Goal: Check status: Check status

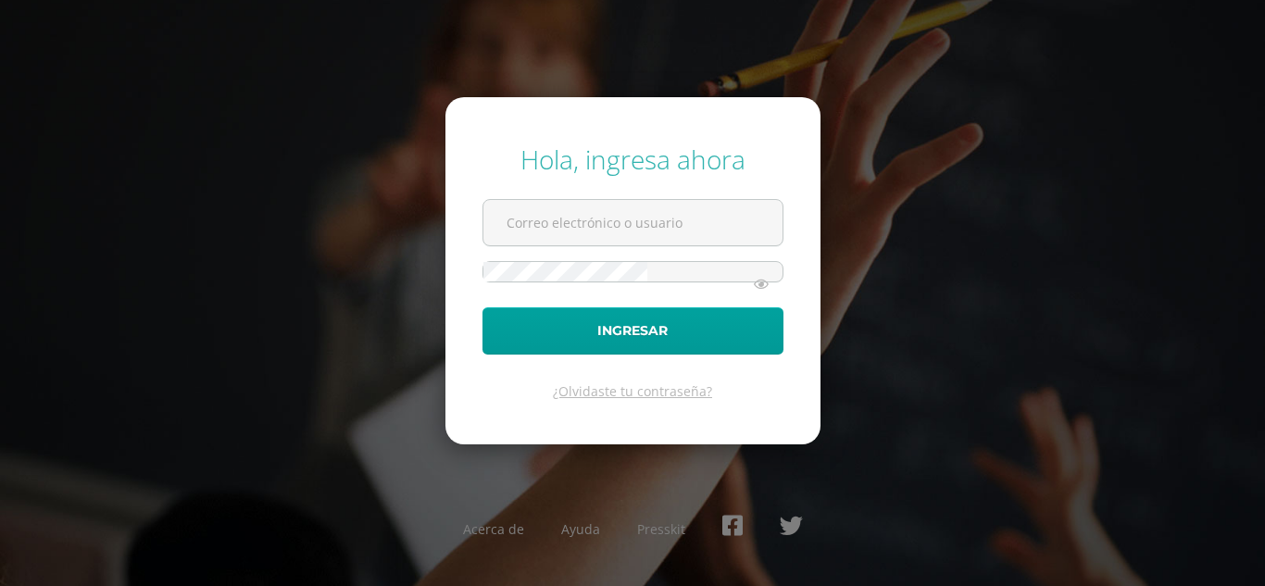
type input "[PERSON_NAME][EMAIL_ADDRESS][DOMAIN_NAME]"
click at [734, 219] on html "Hola, ingresa ahora [PERSON_NAME][EMAIL_ADDRESS][DOMAIN_NAME] Ingresar ¿Olvidas…" at bounding box center [632, 293] width 1265 height 586
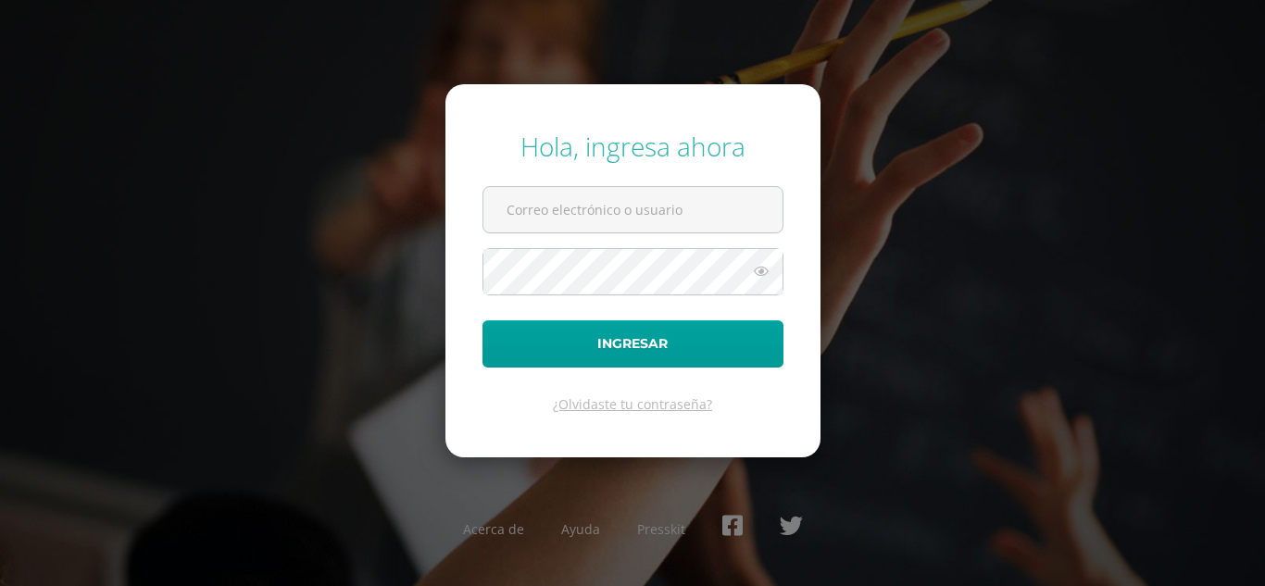
type input "[PERSON_NAME][EMAIL_ADDRESS][DOMAIN_NAME]"
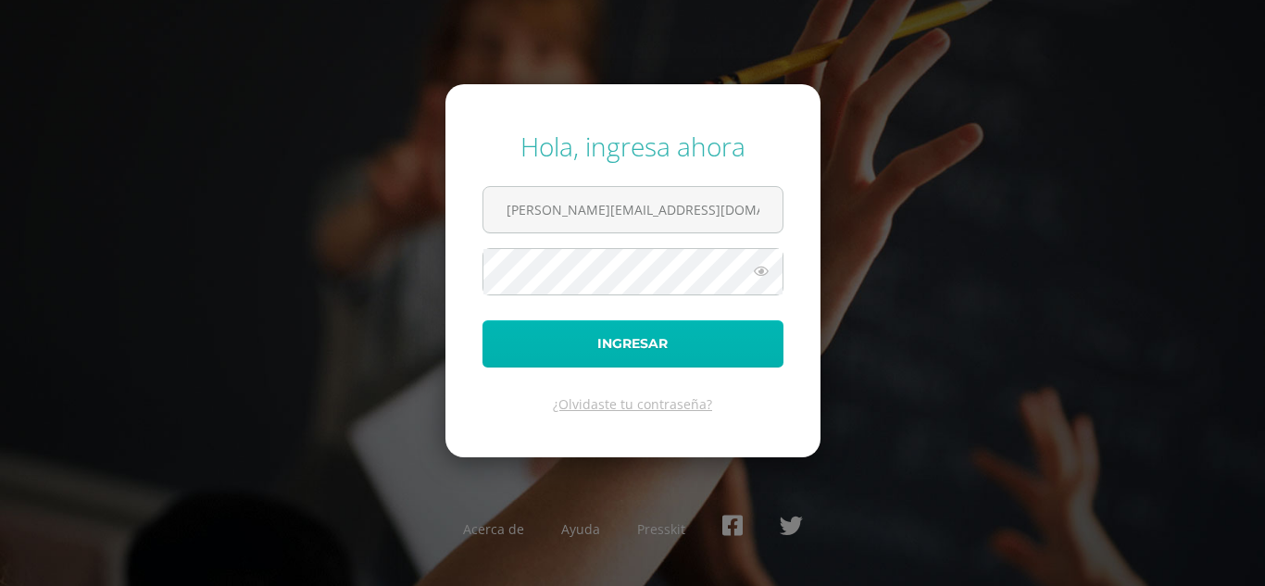
click at [606, 342] on button "Ingresar" at bounding box center [632, 343] width 301 height 47
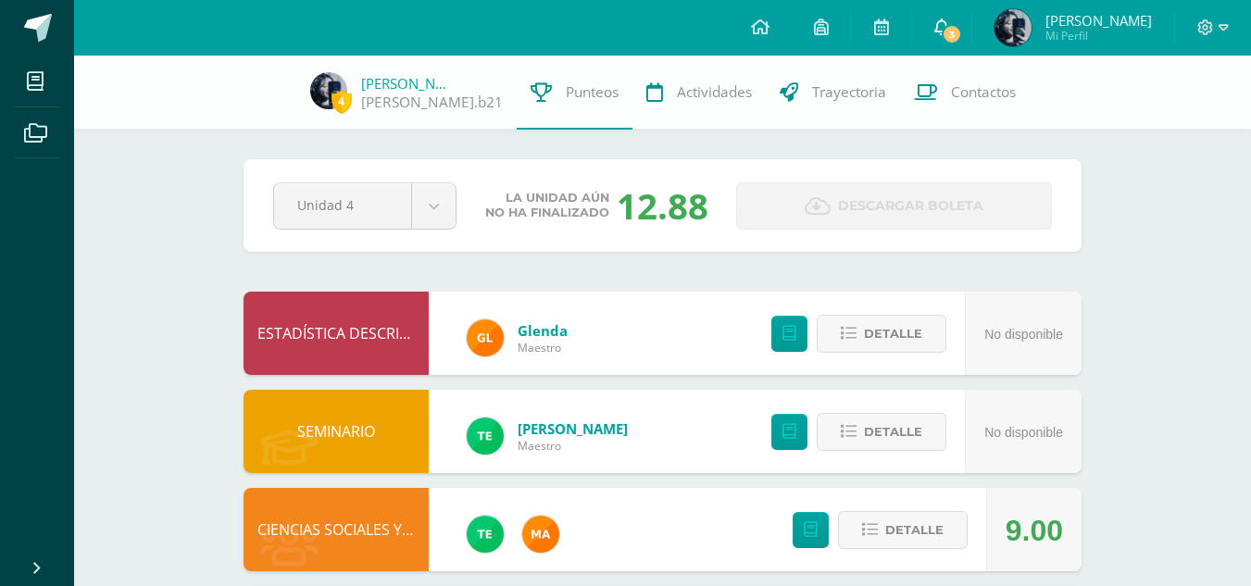
click at [949, 21] on icon at bounding box center [941, 27] width 15 height 17
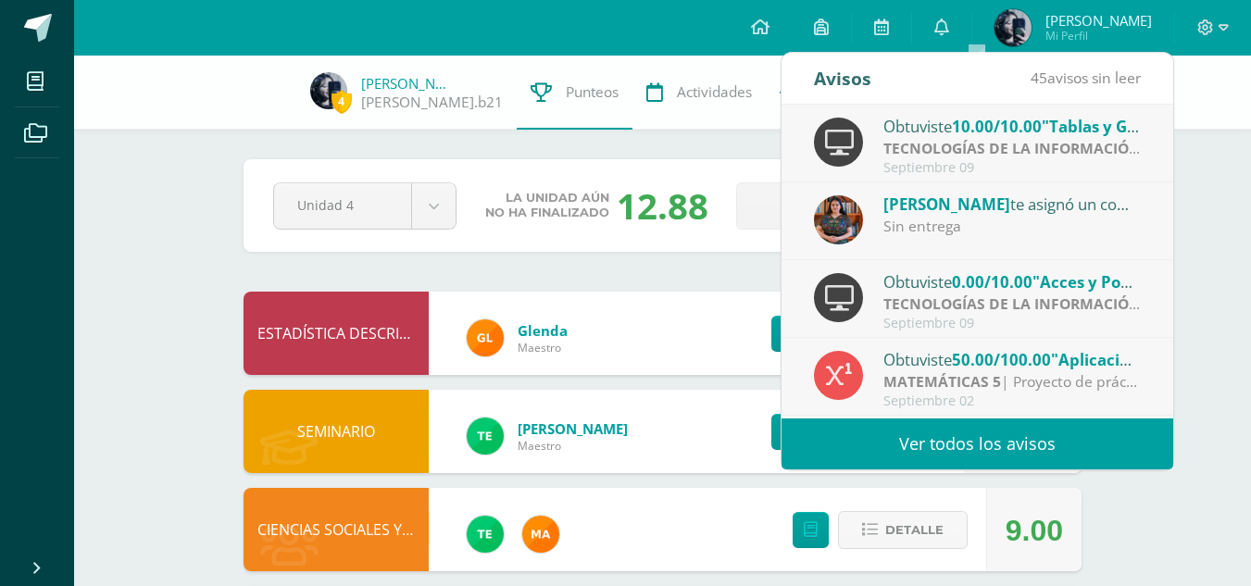
click at [983, 214] on span "Alexandra Bulux" at bounding box center [946, 204] width 127 height 21
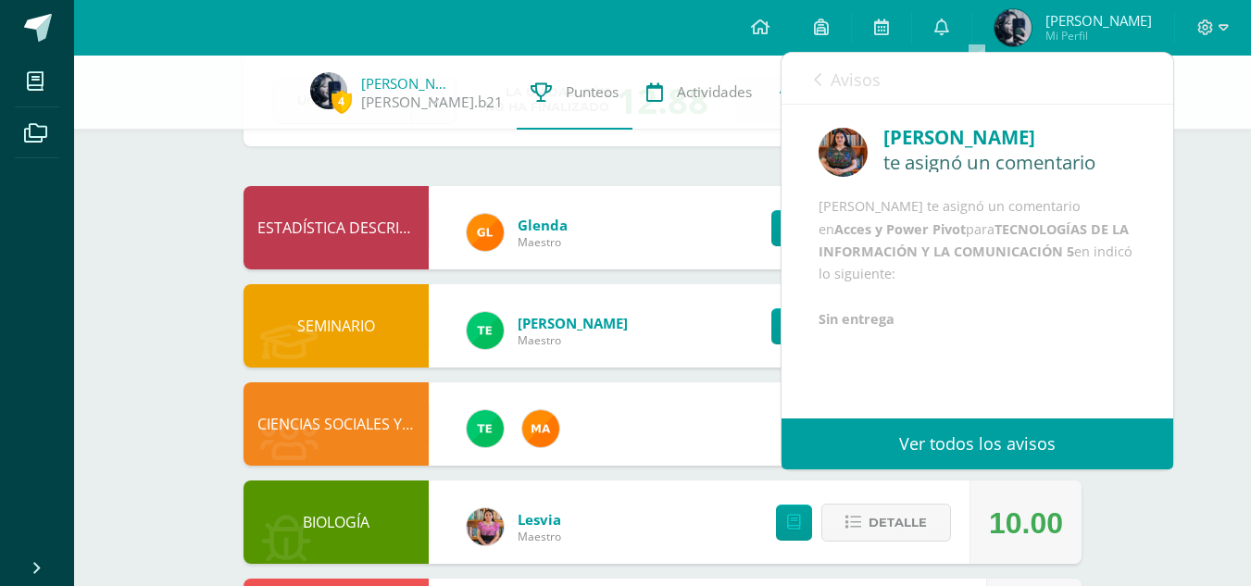
click at [819, 82] on icon at bounding box center [817, 79] width 7 height 15
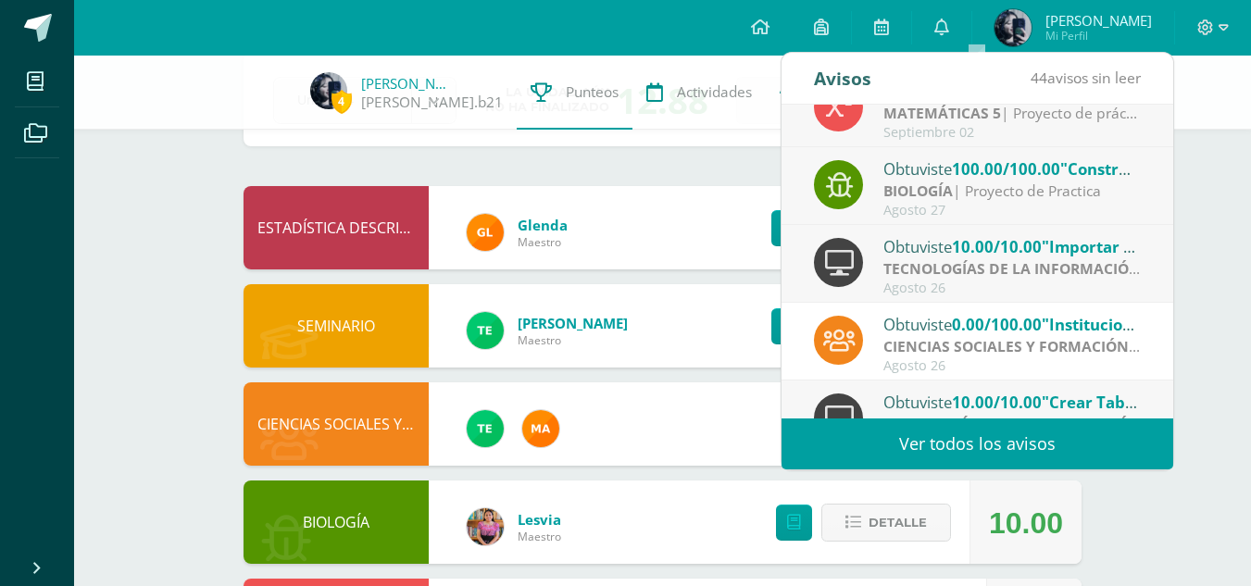
scroll to position [308, 0]
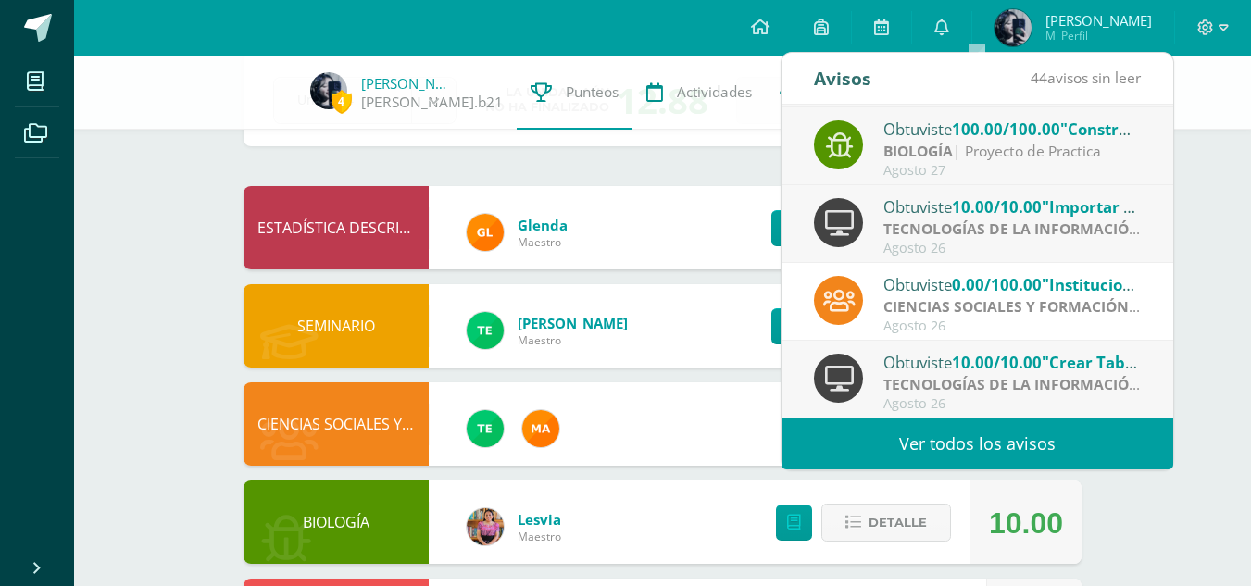
click at [539, 343] on span "Maestro" at bounding box center [573, 340] width 110 height 16
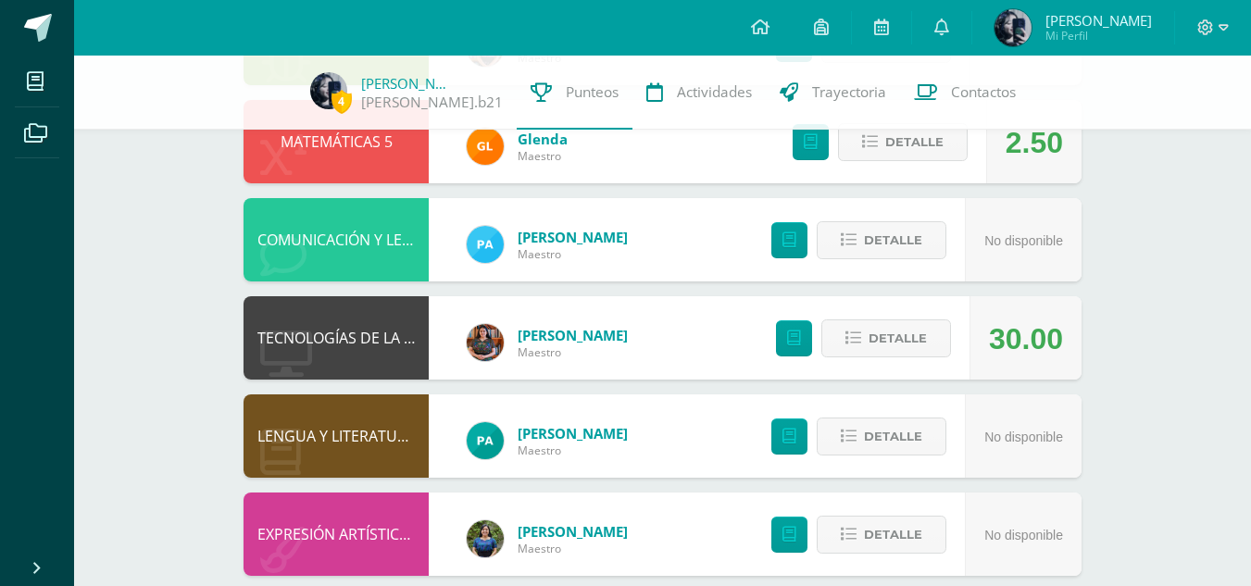
scroll to position [611, 0]
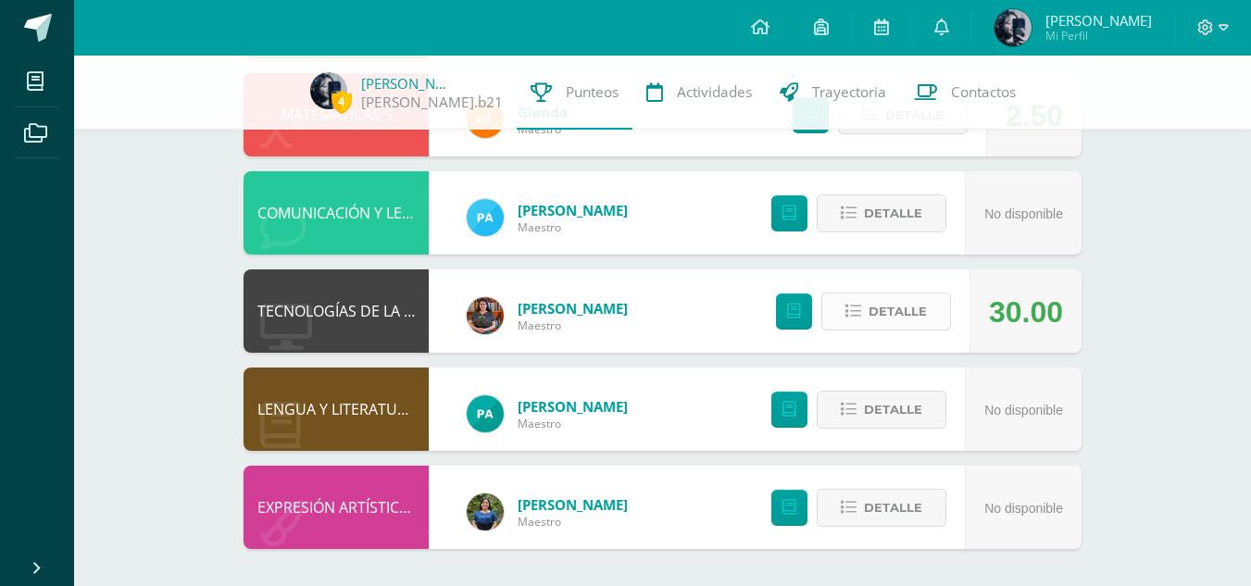
click at [883, 315] on span "Detalle" at bounding box center [897, 311] width 58 height 34
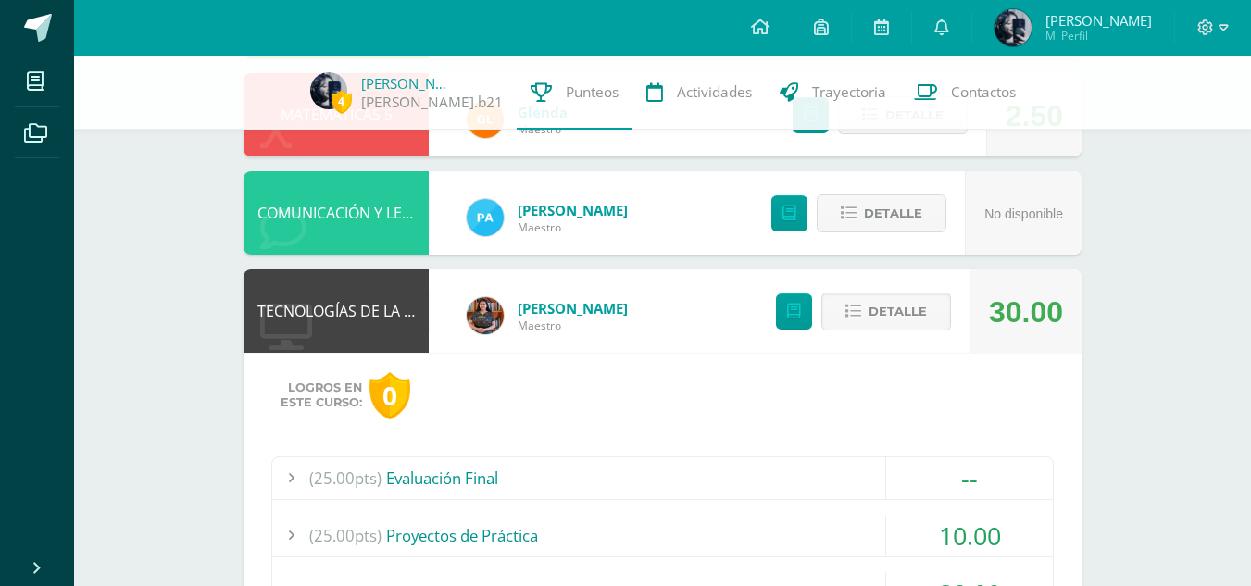
scroll to position [693, 0]
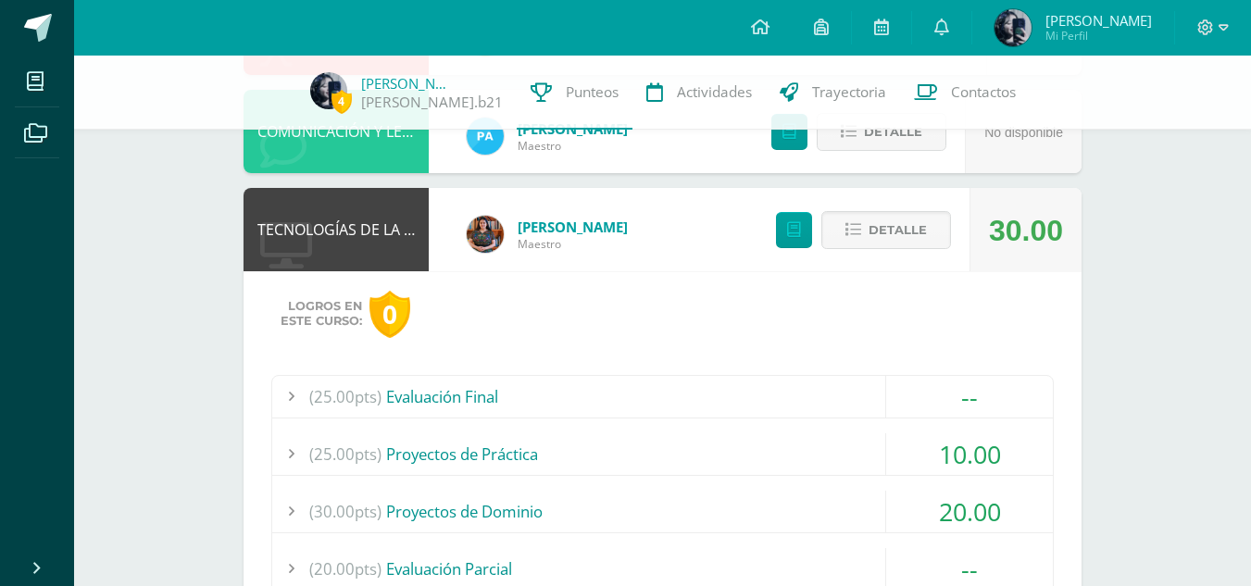
click at [490, 401] on div "(25.00pts) Evaluación Final" at bounding box center [662, 397] width 781 height 42
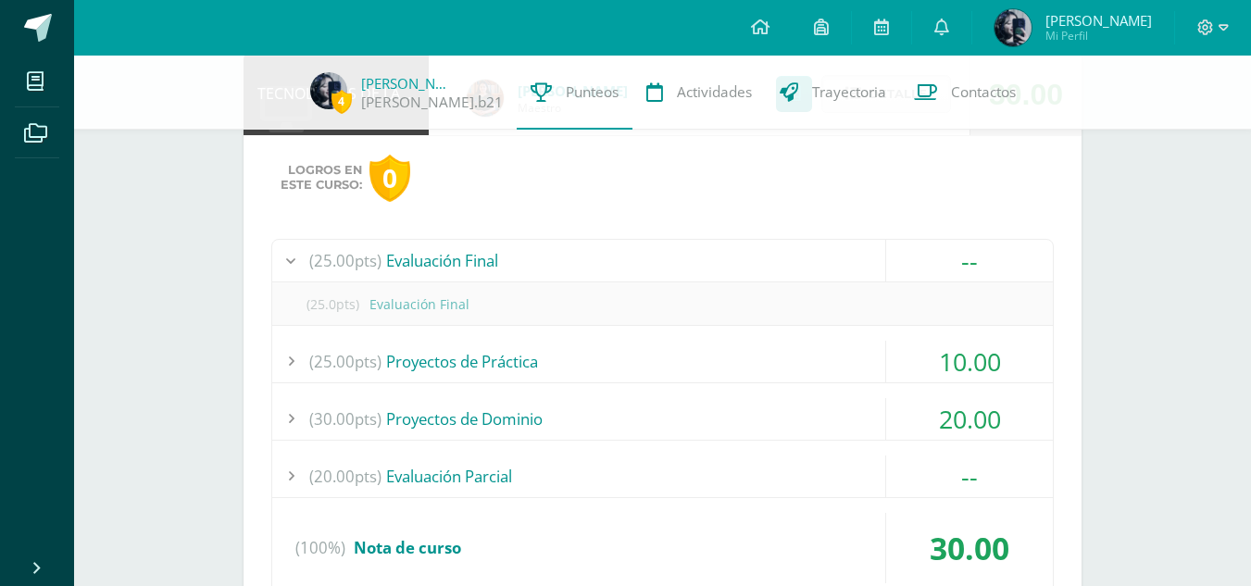
scroll to position [834, 0]
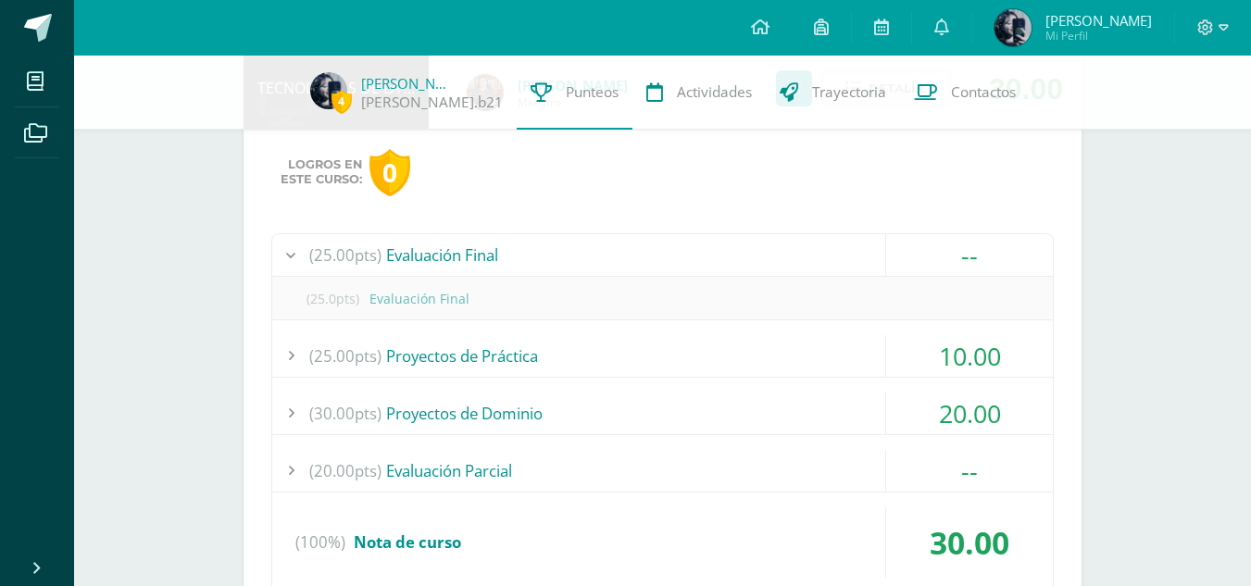
click at [500, 415] on div "(30.00pts) Proyectos de Dominio" at bounding box center [662, 414] width 781 height 42
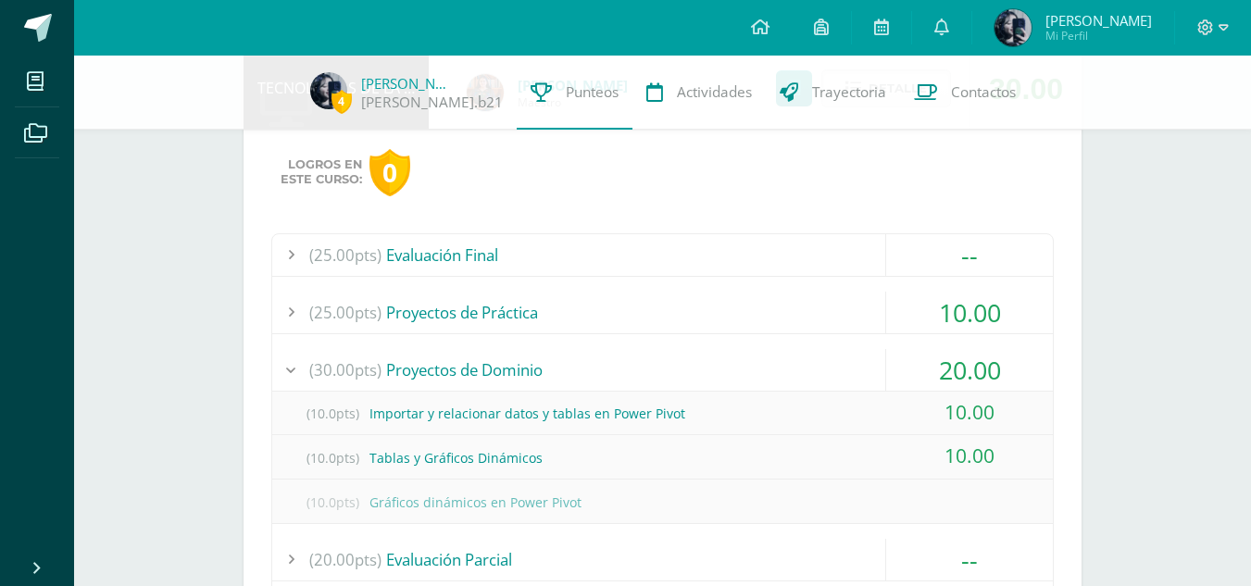
click at [506, 363] on div "(30.00pts) Proyectos de Dominio" at bounding box center [662, 370] width 781 height 42
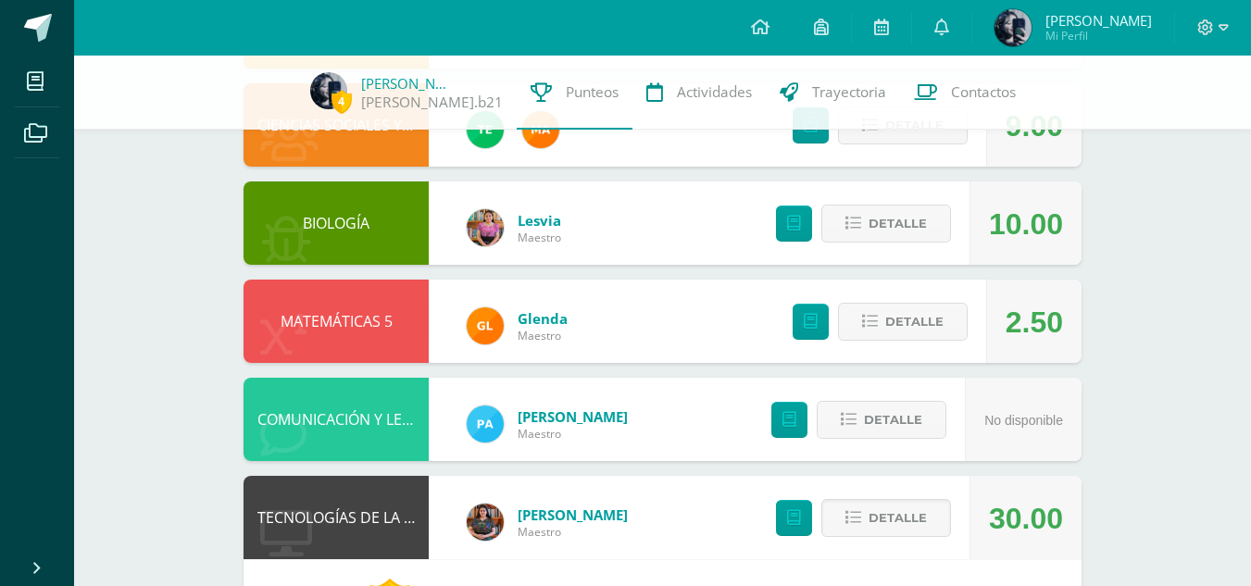
scroll to position [0, 0]
